Goal: Task Accomplishment & Management: Manage account settings

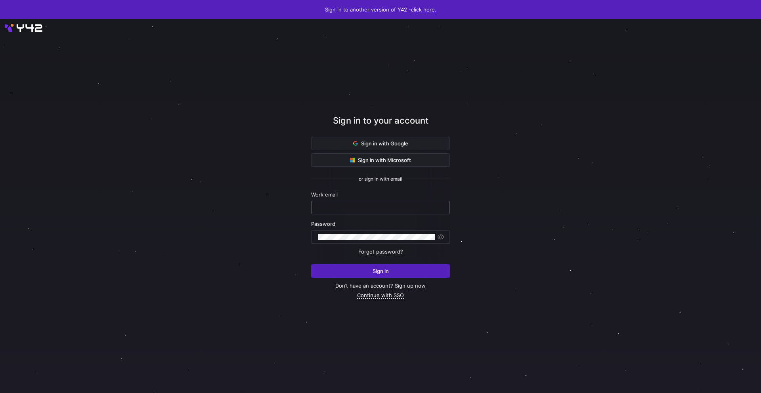
click at [366, 210] on input "text" at bounding box center [380, 207] width 125 height 6
type input "[EMAIL_ADDRESS][DOMAIN_NAME]"
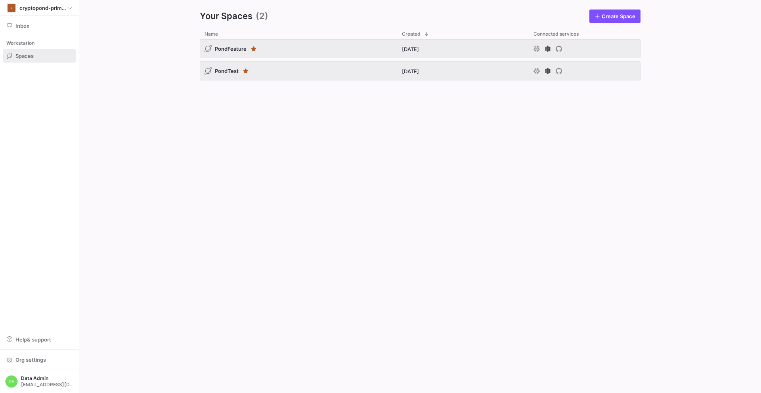
click at [326, 152] on div "PondFeature [DATE] PondTest [DATE]" at bounding box center [420, 209] width 441 height 341
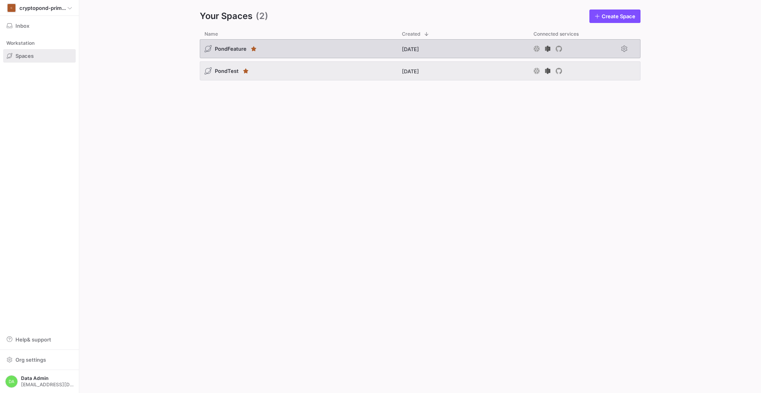
click at [298, 54] on div "PondFeature" at bounding box center [298, 48] width 197 height 19
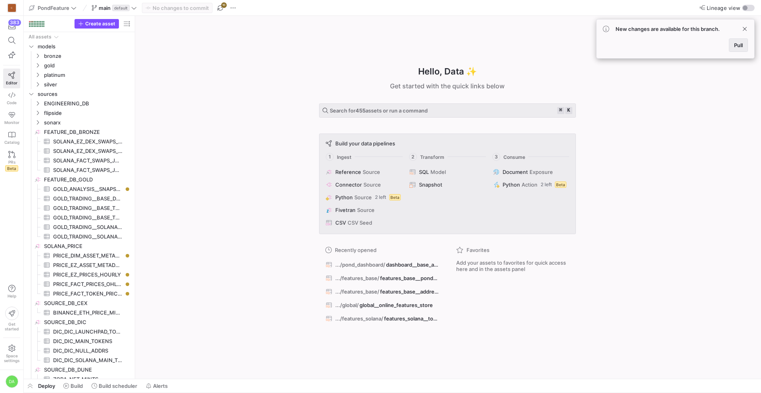
click at [738, 44] on span "Pull" at bounding box center [738, 45] width 9 height 6
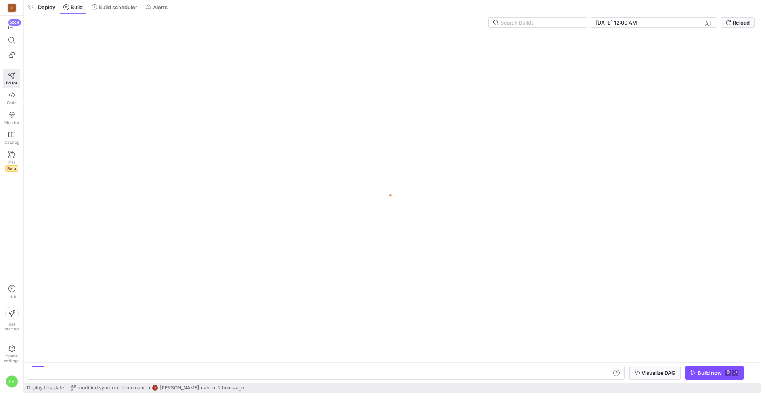
drag, startPoint x: 204, startPoint y: 379, endPoint x: 250, endPoint y: -25, distance: 405.9
click at [250, 0] on html "C 383 Editor Code Monitor Catalog PRs Beta Help Get started Space settings DA P…" at bounding box center [380, 196] width 761 height 393
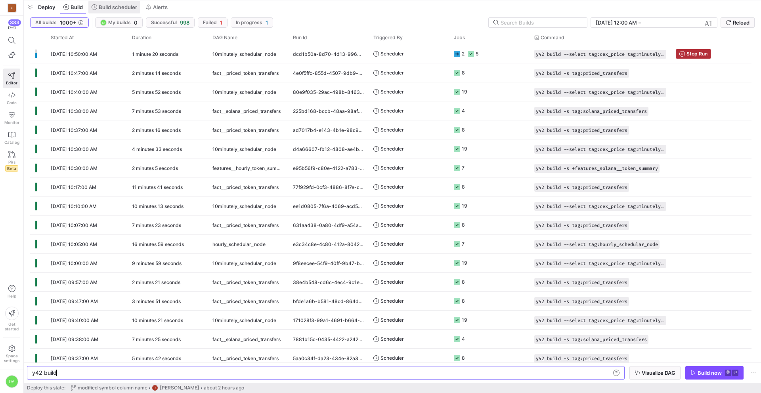
click at [124, 9] on span "Build scheduler" at bounding box center [118, 7] width 38 height 6
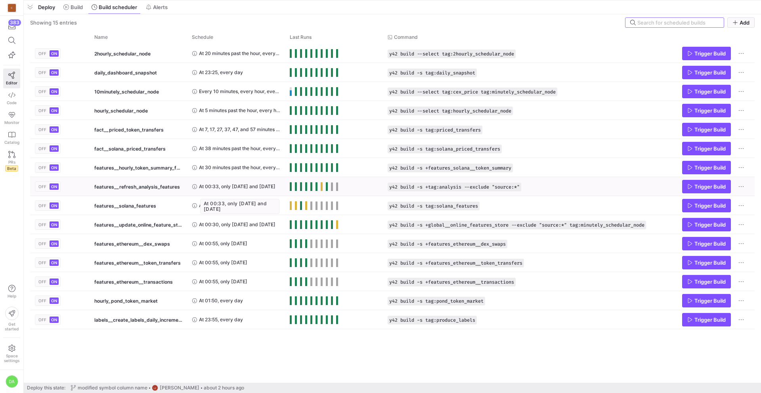
click at [252, 186] on span "At 00:33, only [DATE] and [DATE]" at bounding box center [237, 186] width 76 height 19
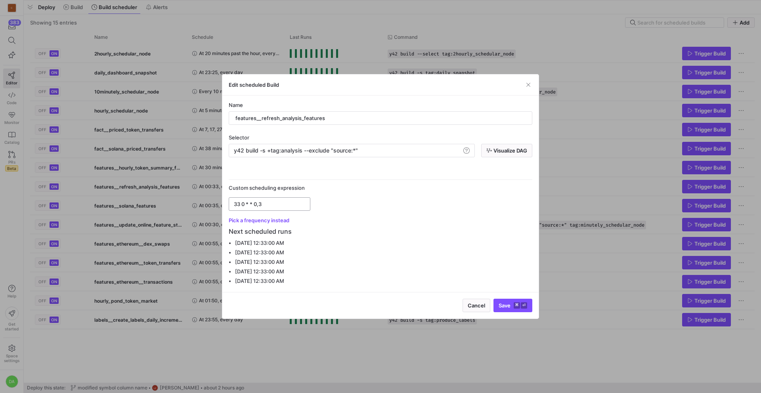
click at [271, 202] on input "33 0 * * 0,3" at bounding box center [269, 204] width 71 height 6
type input "33 0 * * 0"
click at [510, 305] on span "Save ⌘ ⏎" at bounding box center [512, 305] width 29 height 6
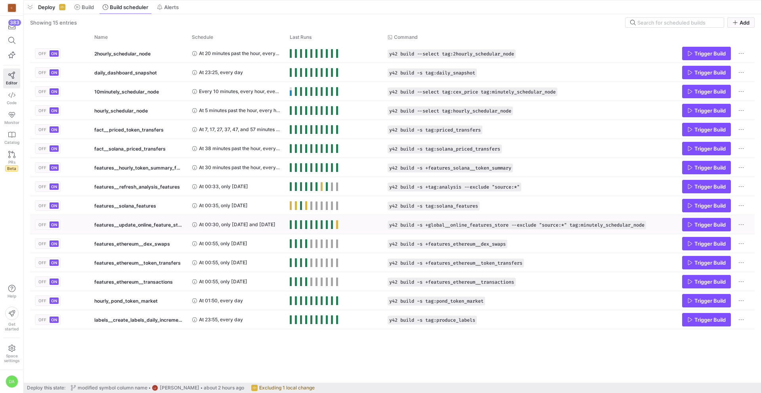
click at [225, 225] on span "At 00:30, only [DATE] and [DATE]" at bounding box center [237, 224] width 76 height 19
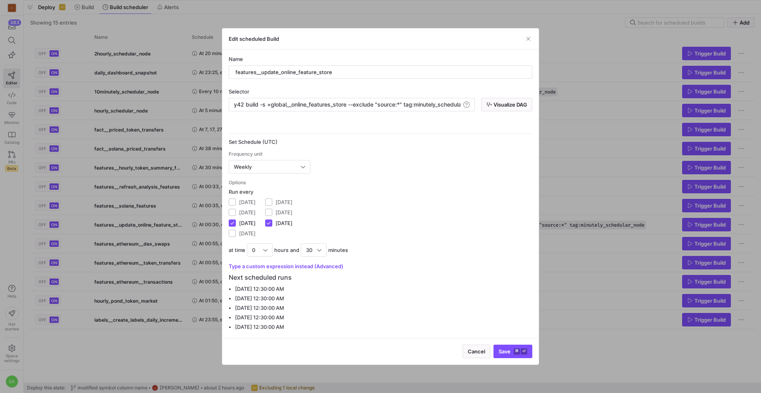
click at [244, 224] on label "[DATE]" at bounding box center [246, 223] width 20 height 6
click at [236, 224] on input "[DATE]" at bounding box center [232, 222] width 7 height 7
checkbox input "false"
click at [508, 351] on span "Save ⌘ ⏎" at bounding box center [512, 351] width 29 height 6
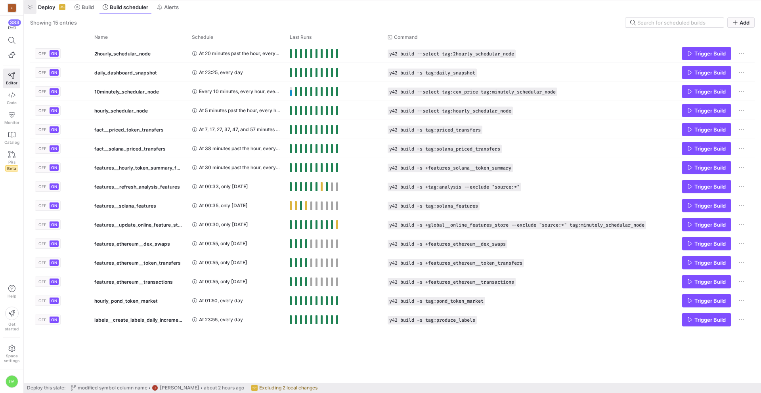
click at [30, 9] on span "button" at bounding box center [30, 6] width 13 height 13
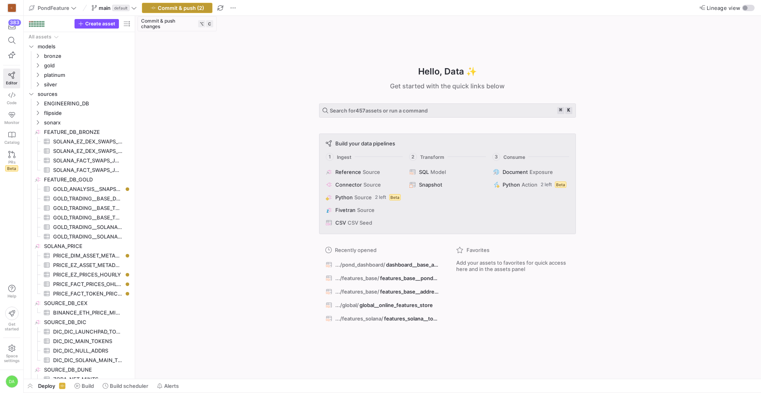
click at [160, 8] on span "Commit & push (2)" at bounding box center [181, 8] width 46 height 6
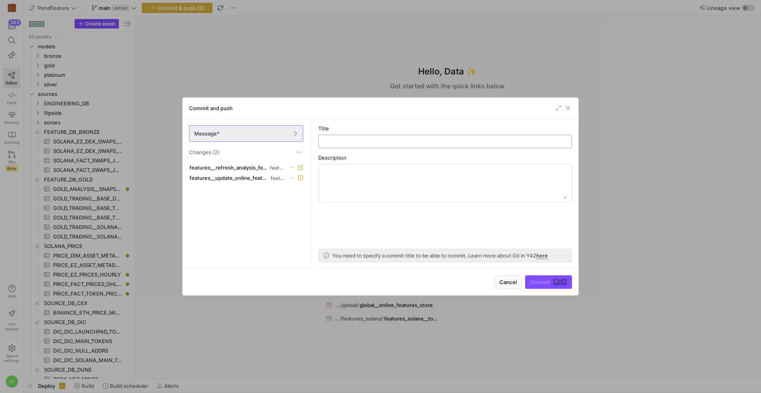
click at [382, 143] on input "text" at bounding box center [445, 141] width 240 height 6
type input "reduce frequency of features__ scheduled builds to run on Sundays only"
click at [542, 283] on span "Commit ⌘ ⏎" at bounding box center [548, 282] width 36 height 6
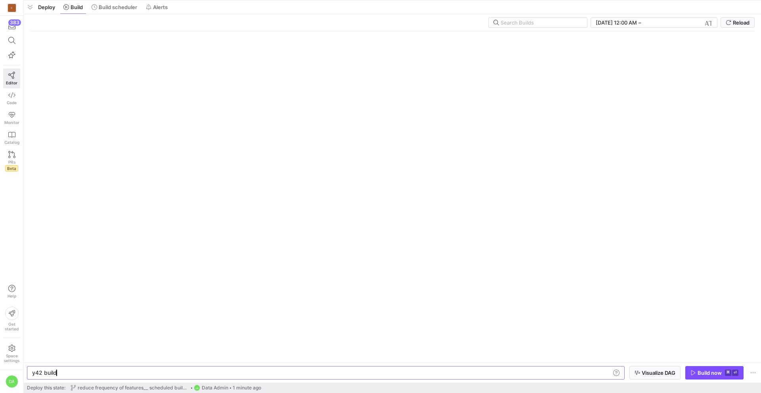
drag, startPoint x: 249, startPoint y: 379, endPoint x: 246, endPoint y: -32, distance: 411.2
click at [246, 0] on html "C 383 Editor Code Monitor Catalog PRs Beta Help Get started Space settings DA P…" at bounding box center [380, 196] width 761 height 393
click at [109, 7] on span "Build scheduler" at bounding box center [118, 7] width 38 height 6
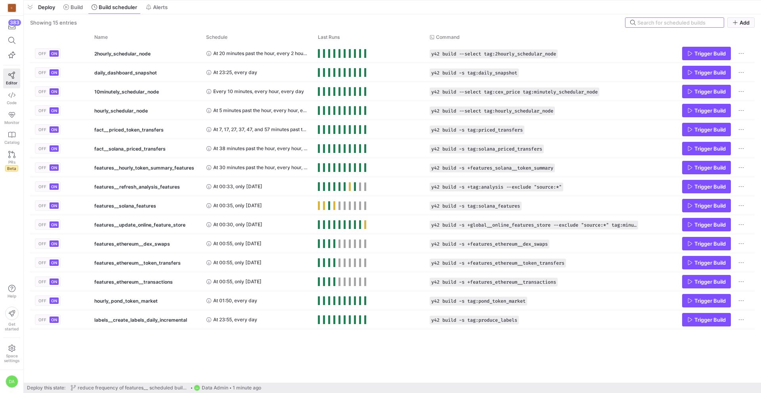
click at [195, 351] on div "OFF ON 2hourly_schedular_node At 20 minutes past the hour, every 2 hours, every…" at bounding box center [392, 213] width 724 height 339
click at [33, 9] on span "button" at bounding box center [30, 6] width 13 height 13
